Goal: Information Seeking & Learning: Learn about a topic

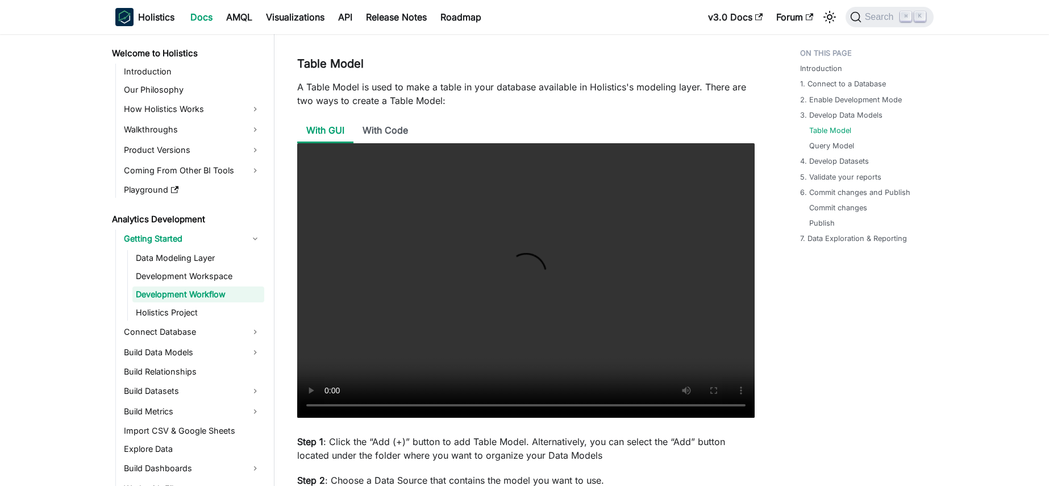
scroll to position [1419, 0]
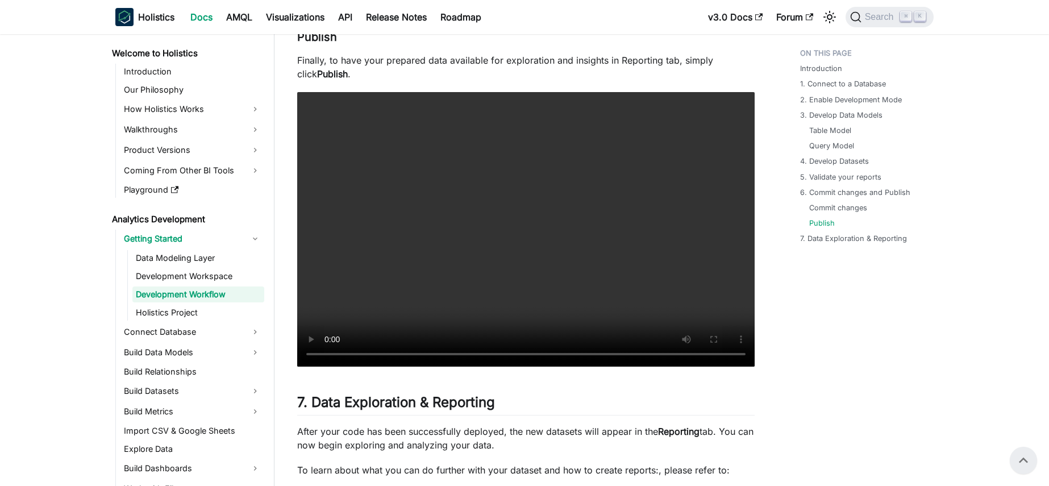
scroll to position [4733, 0]
